Goal: Information Seeking & Learning: Find specific fact

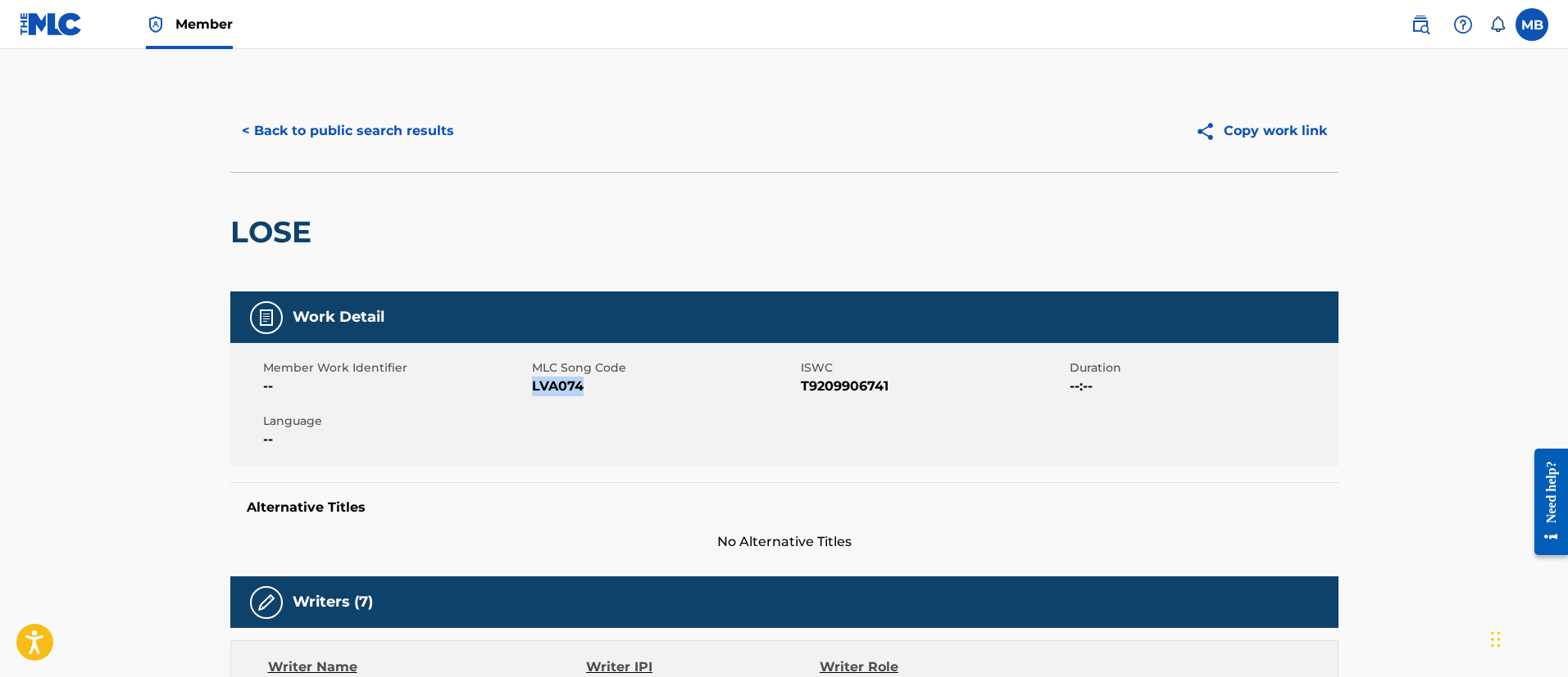
click at [165, 35] on link "Member" at bounding box center [189, 24] width 87 height 48
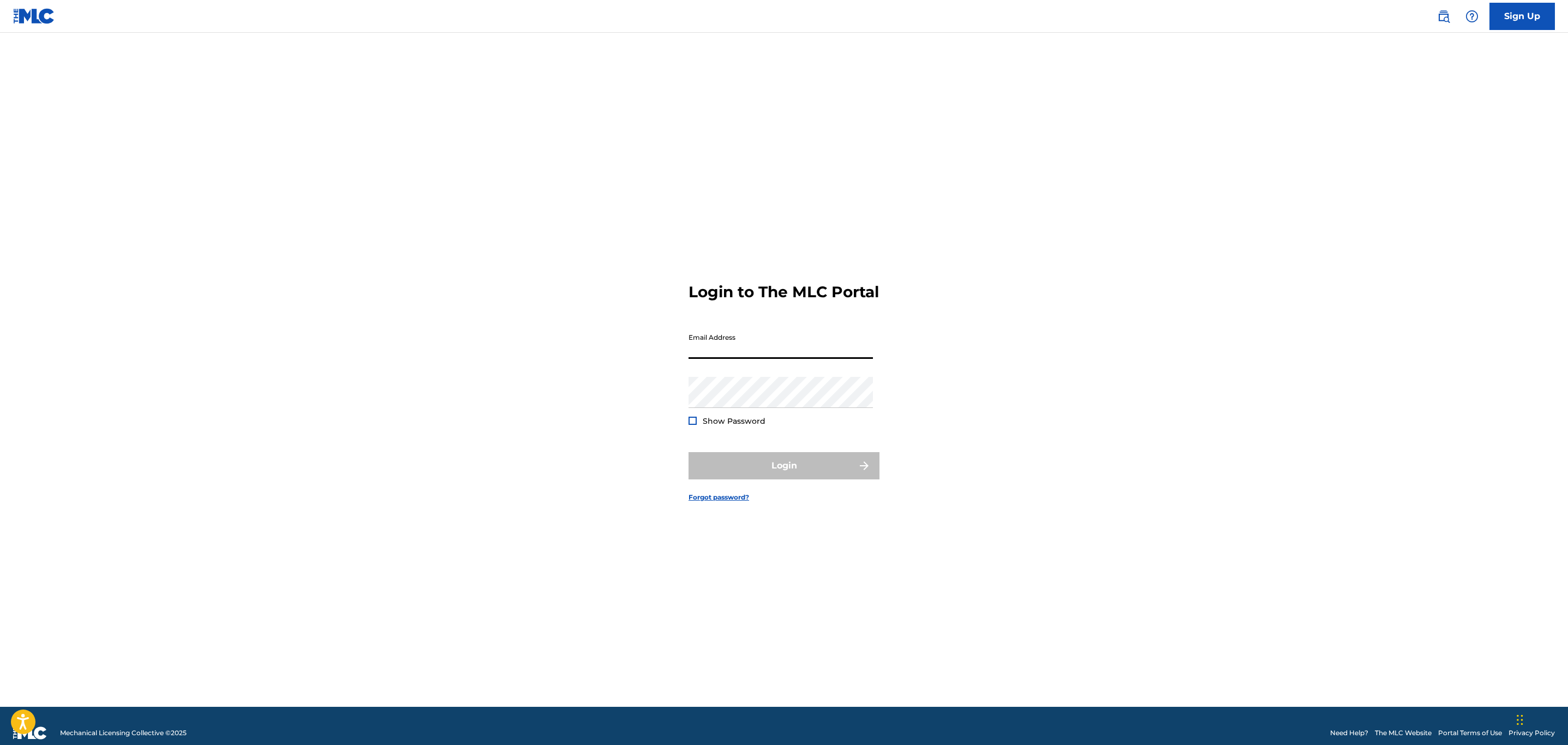
click at [790, 355] on input "Email Address" at bounding box center [780, 344] width 184 height 31
type input "[PERSON_NAME][EMAIL_ADDRESS][PERSON_NAME][DOMAIN_NAME]"
click at [688, 452] on button "Login" at bounding box center [784, 466] width 191 height 27
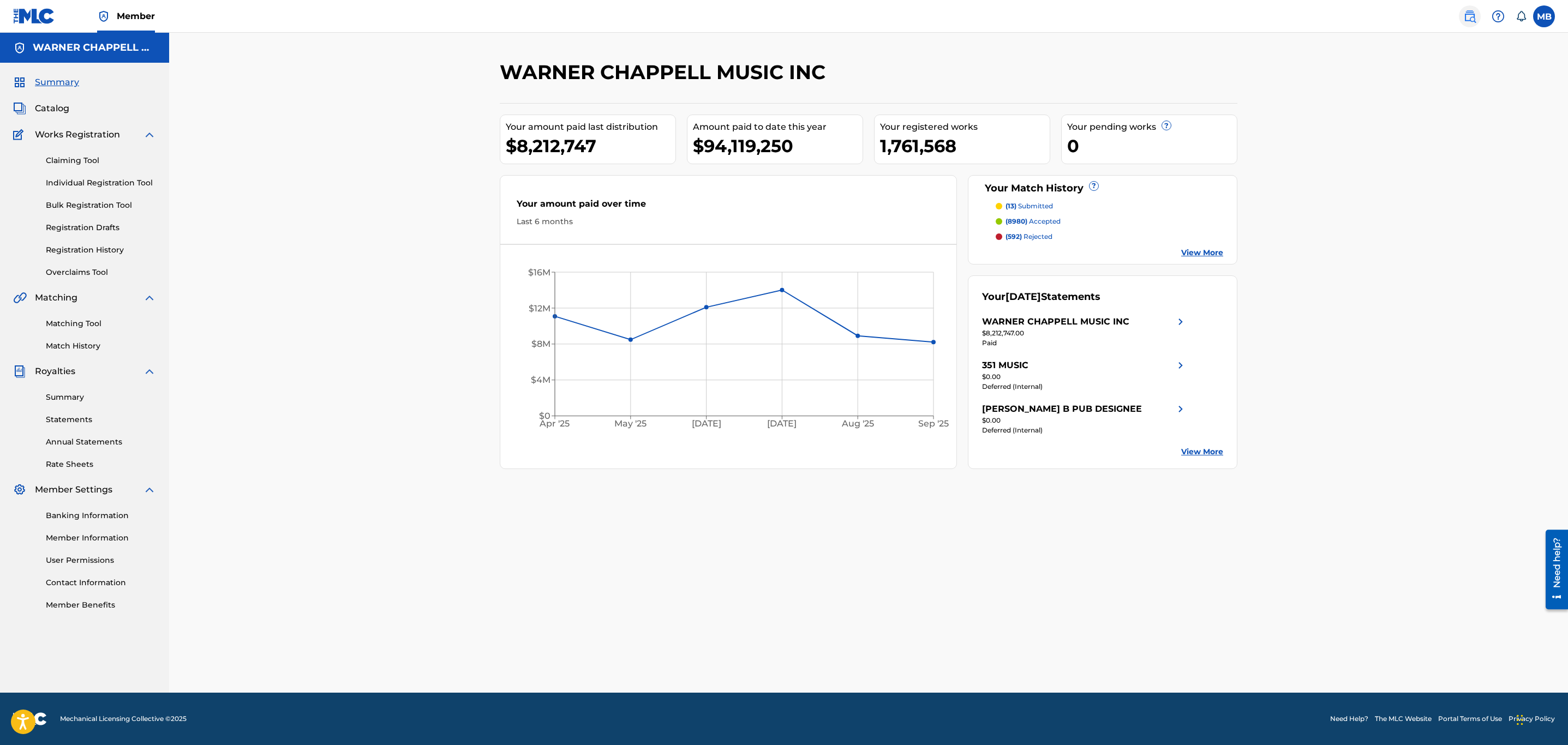
click at [1469, 17] on img at bounding box center [1469, 16] width 13 height 13
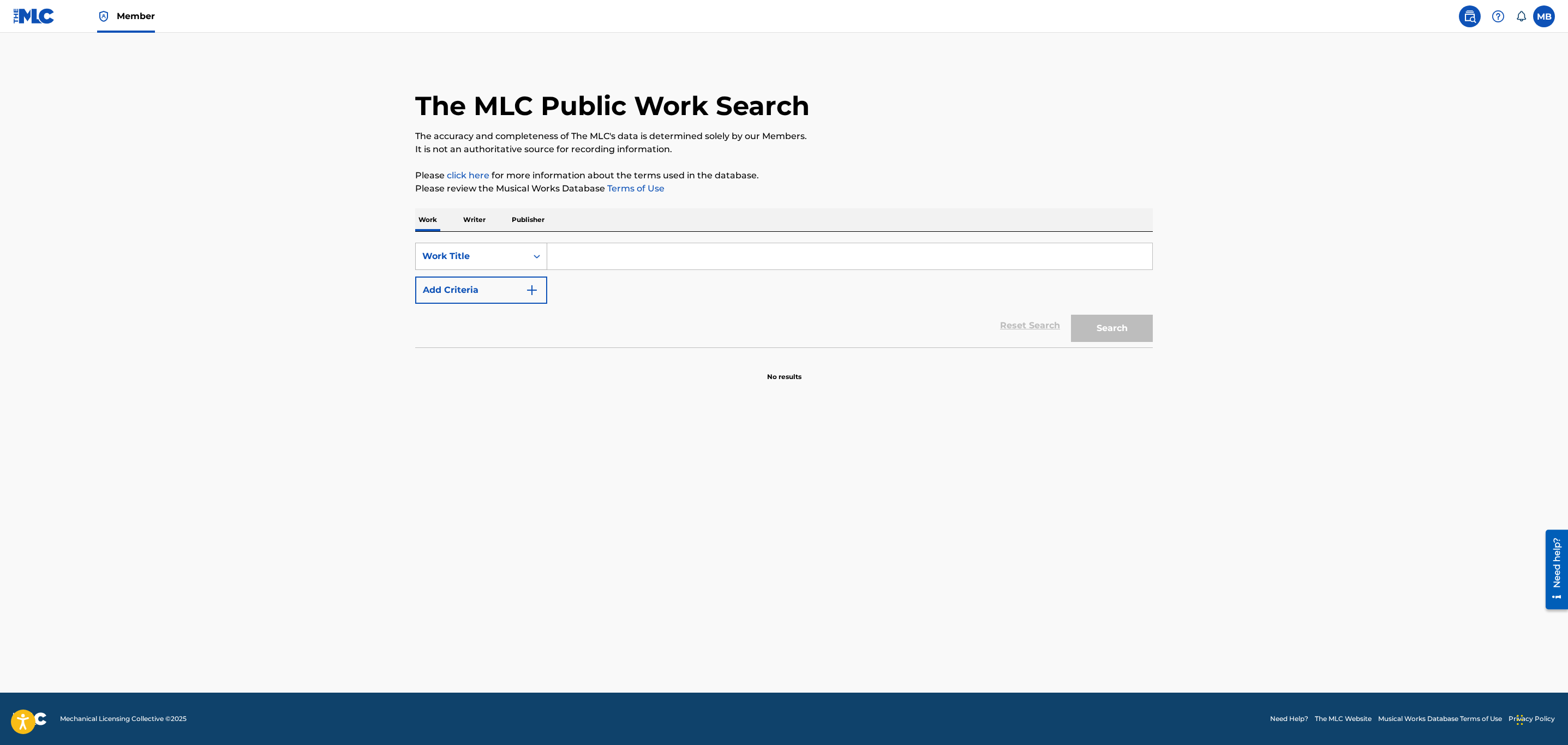
click at [510, 259] on div "Work Title" at bounding box center [471, 256] width 98 height 13
click at [502, 287] on div "MLC Song Code" at bounding box center [481, 283] width 131 height 27
click at [589, 261] on input "Search Form" at bounding box center [849, 256] width 605 height 26
paste input "OV8ZG0"
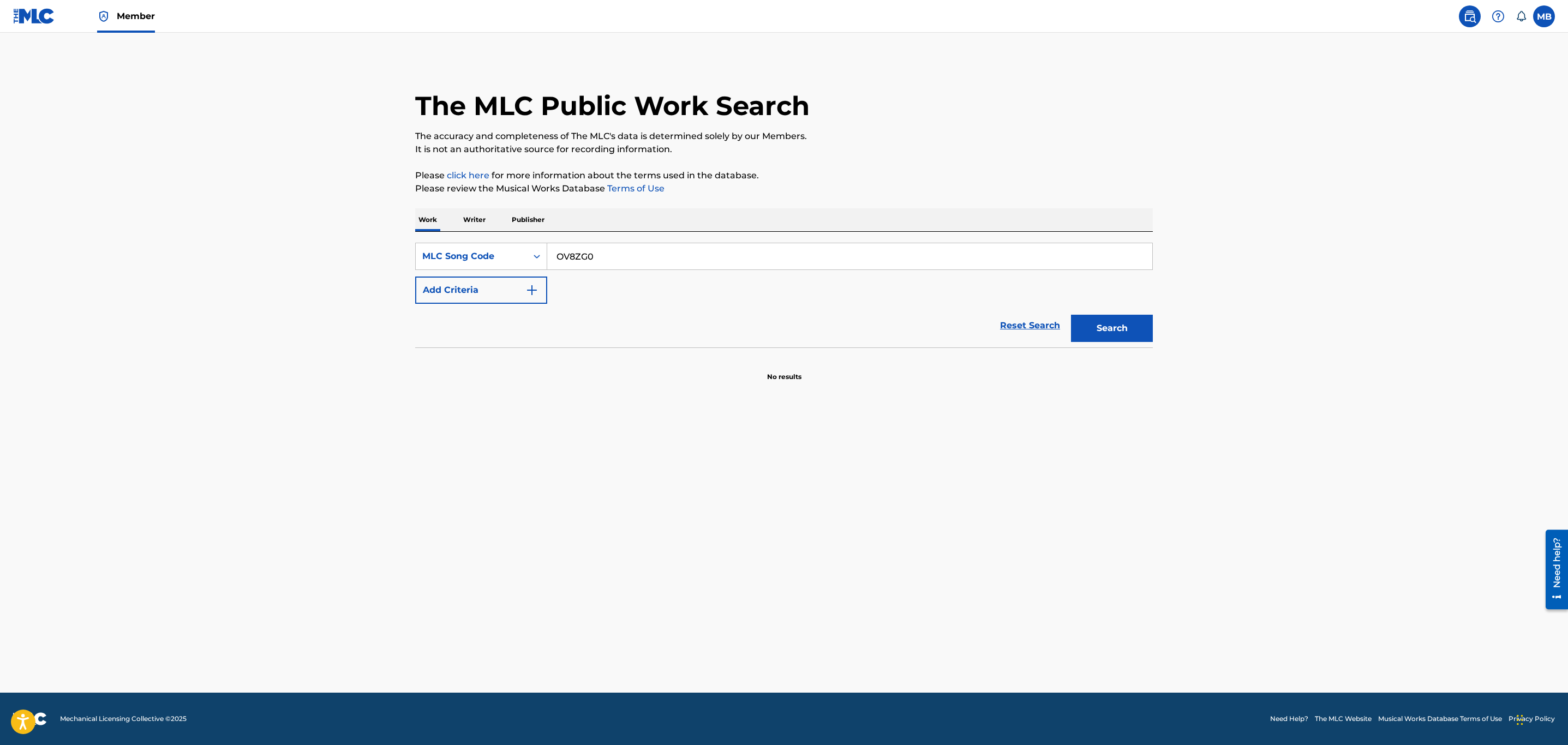
type input "OV8ZG0"
click at [1071, 315] on button "Search" at bounding box center [1112, 329] width 82 height 27
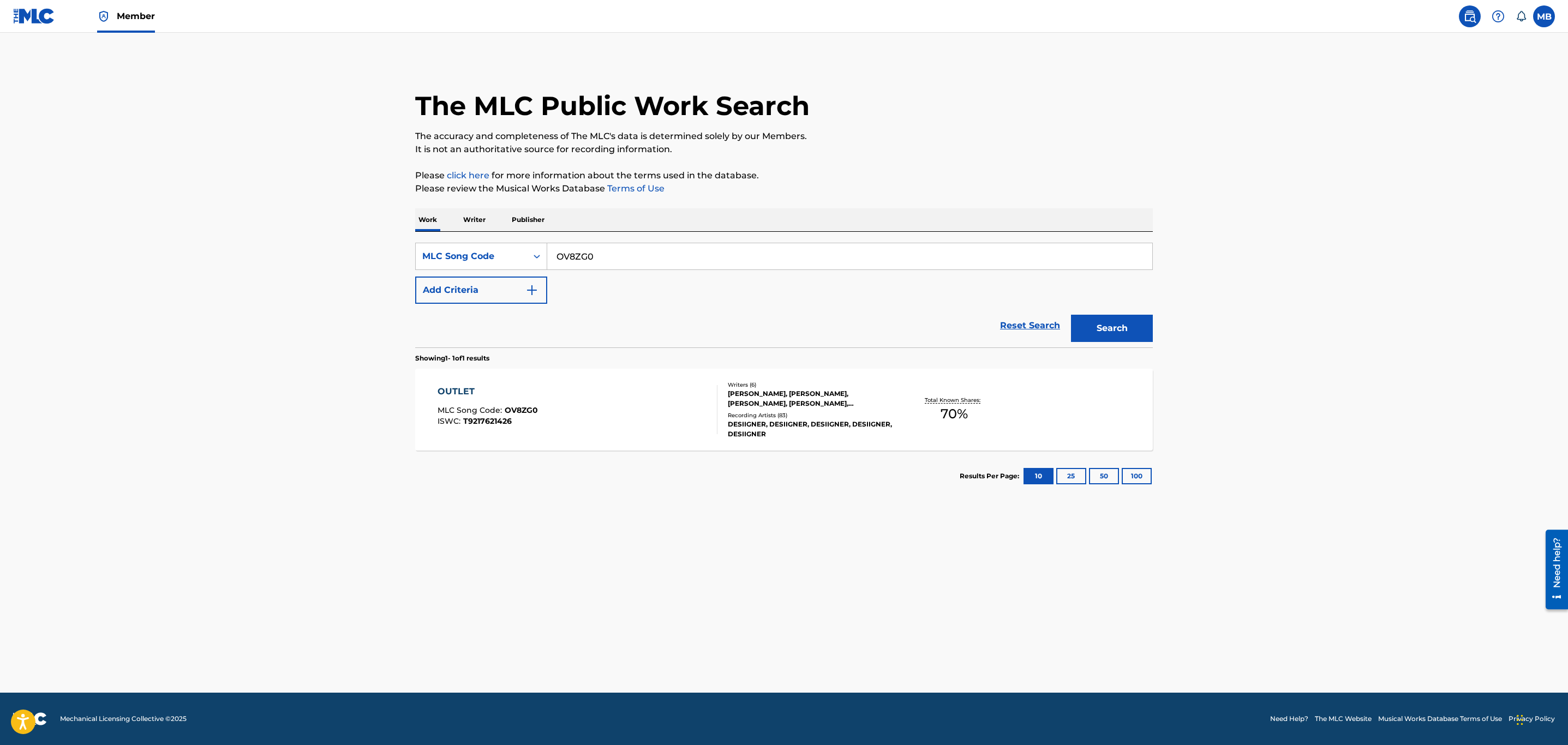
click at [592, 396] on div "OUTLET MLC Song Code : OV8ZG0 ISWC : T9217621426" at bounding box center [577, 409] width 280 height 49
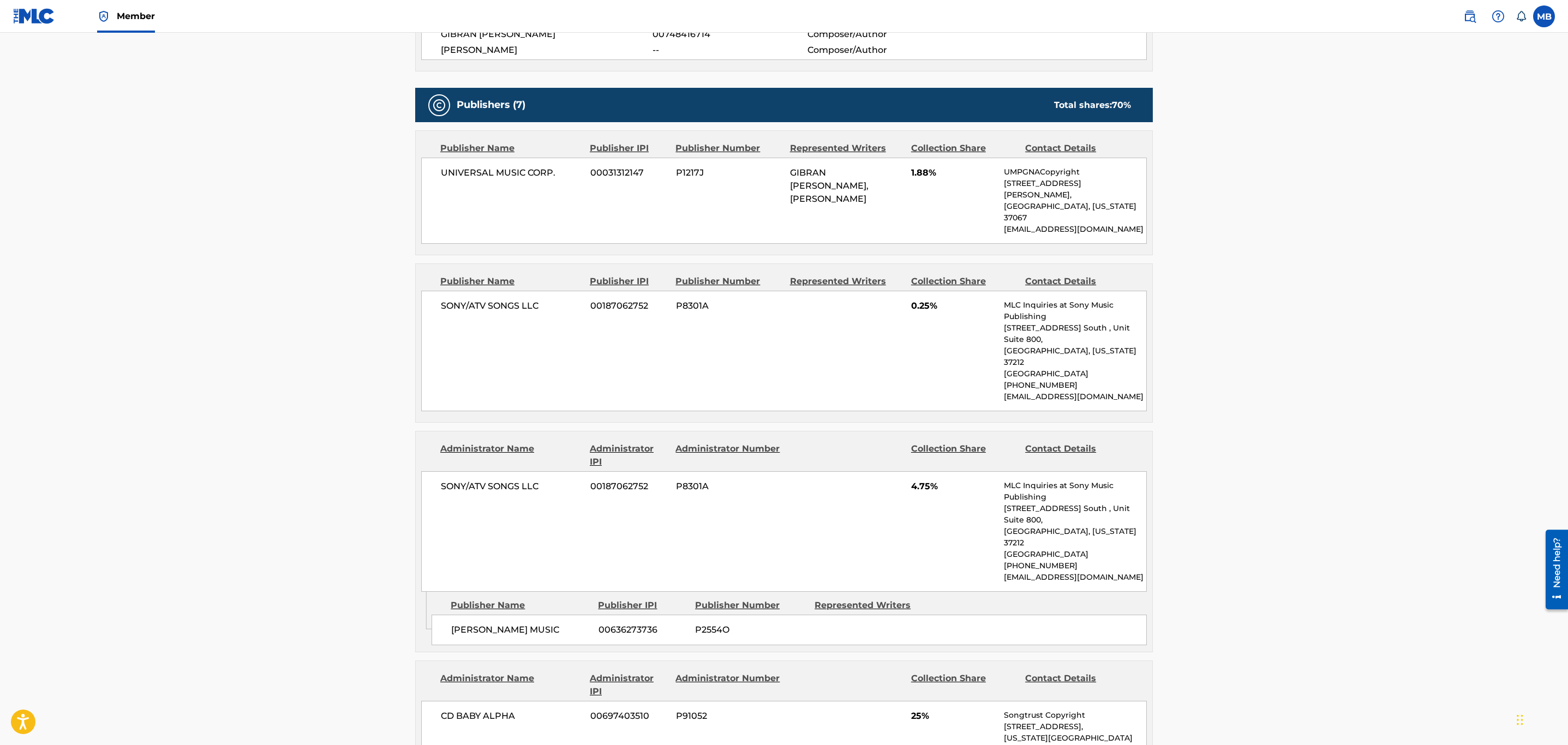
scroll to position [818, 0]
